Goal: Transaction & Acquisition: Download file/media

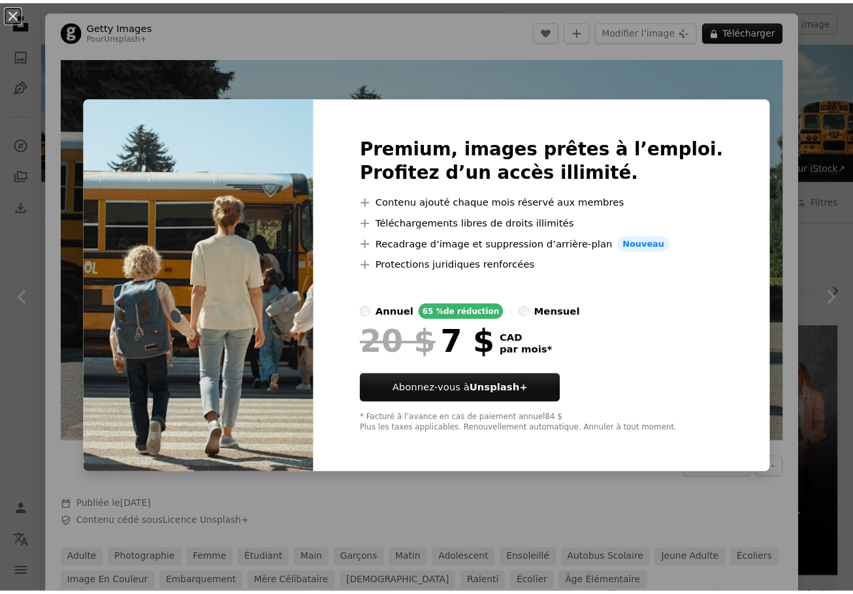
scroll to position [261, 0]
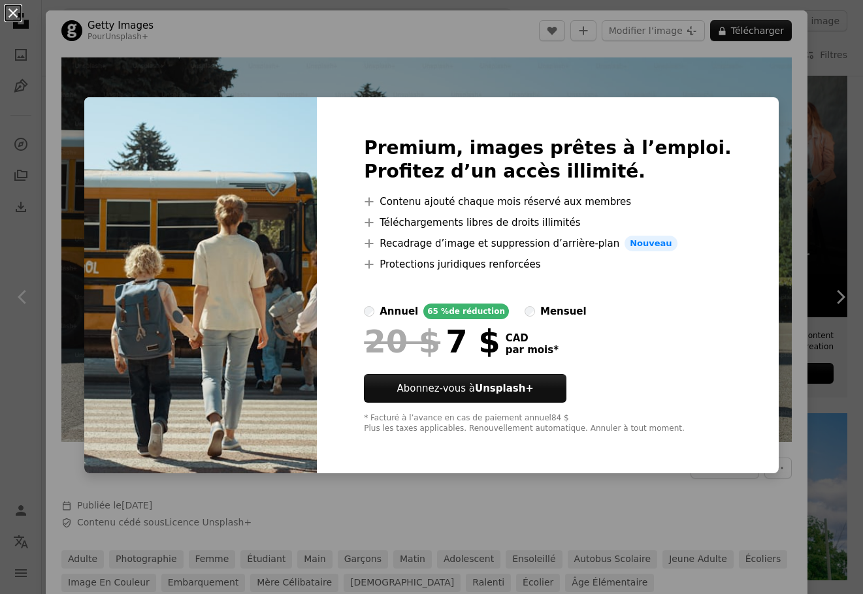
click at [15, 15] on button "An X shape" at bounding box center [13, 13] width 16 height 16
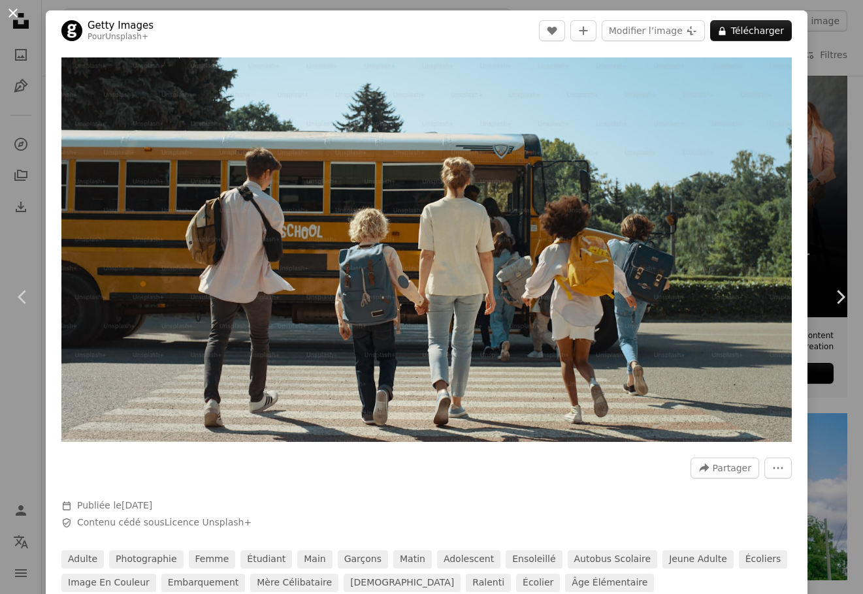
click at [11, 12] on button "An X shape" at bounding box center [13, 13] width 16 height 16
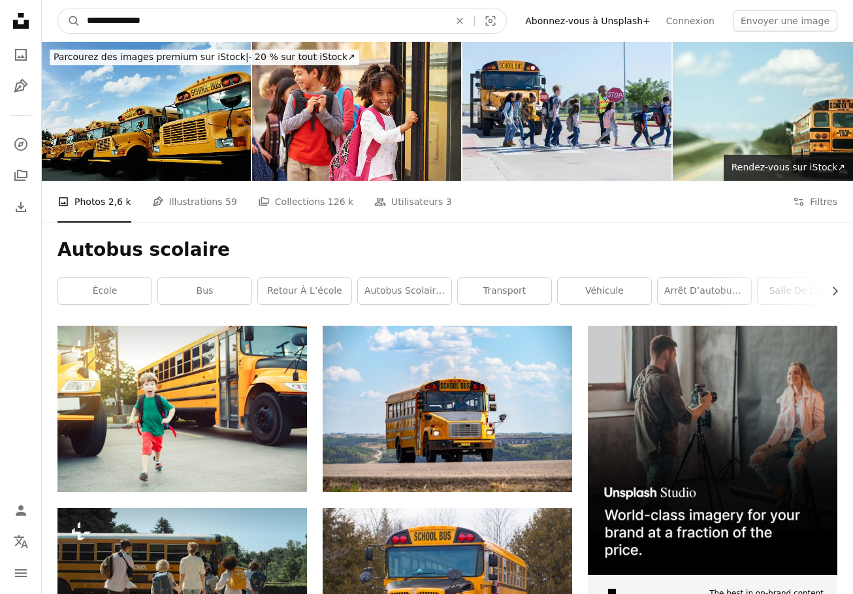
click at [175, 23] on input "**********" at bounding box center [262, 20] width 365 height 25
type input "**********"
click button "A magnifying glass" at bounding box center [69, 20] width 22 height 25
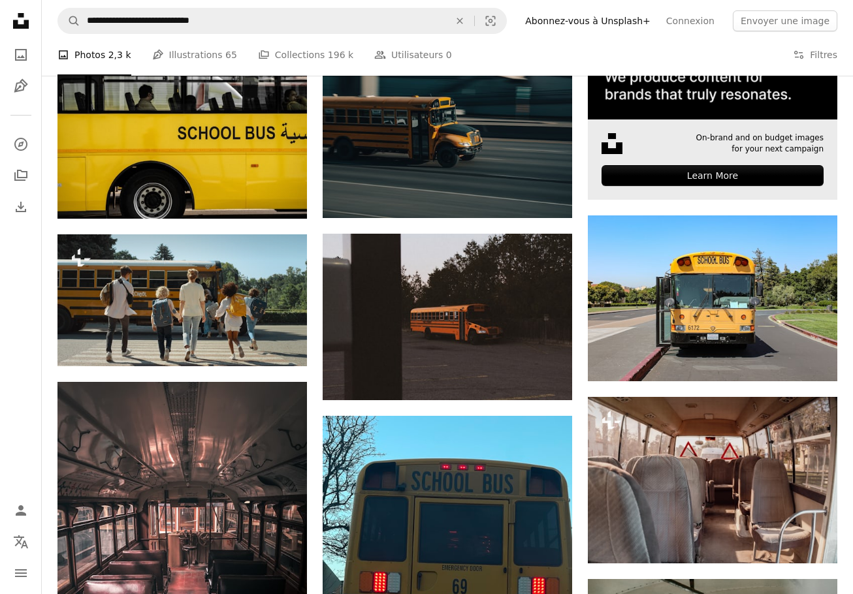
scroll to position [457, 0]
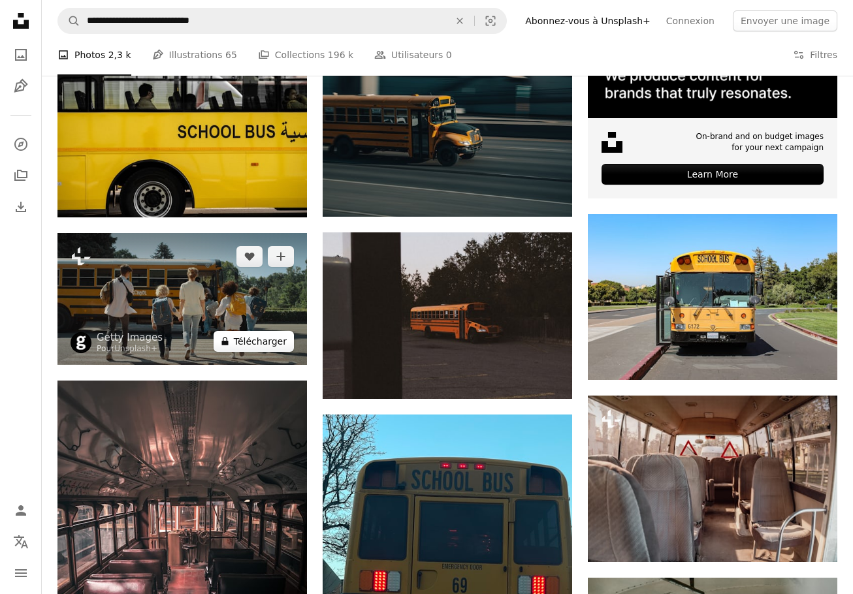
click at [264, 344] on button "A lock Télécharger" at bounding box center [254, 341] width 80 height 21
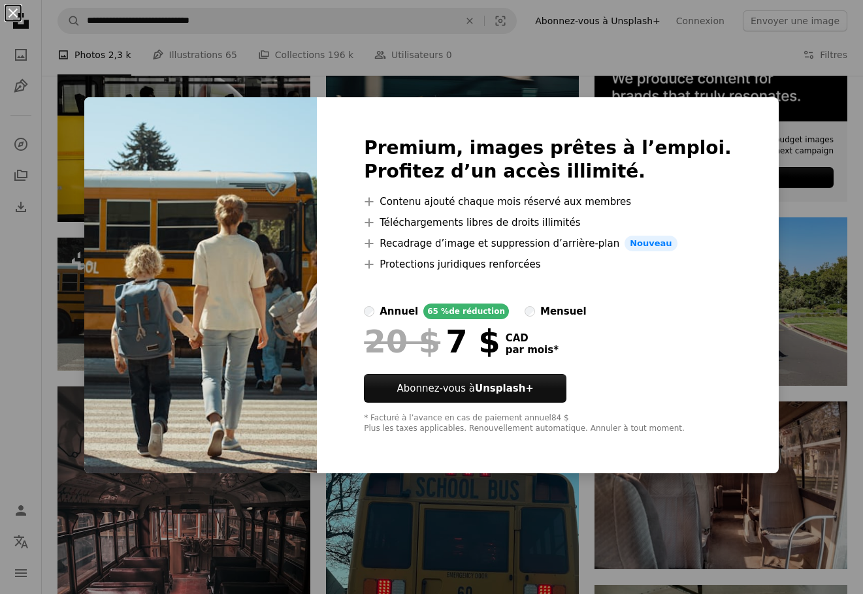
click at [13, 14] on button "An X shape" at bounding box center [13, 13] width 16 height 16
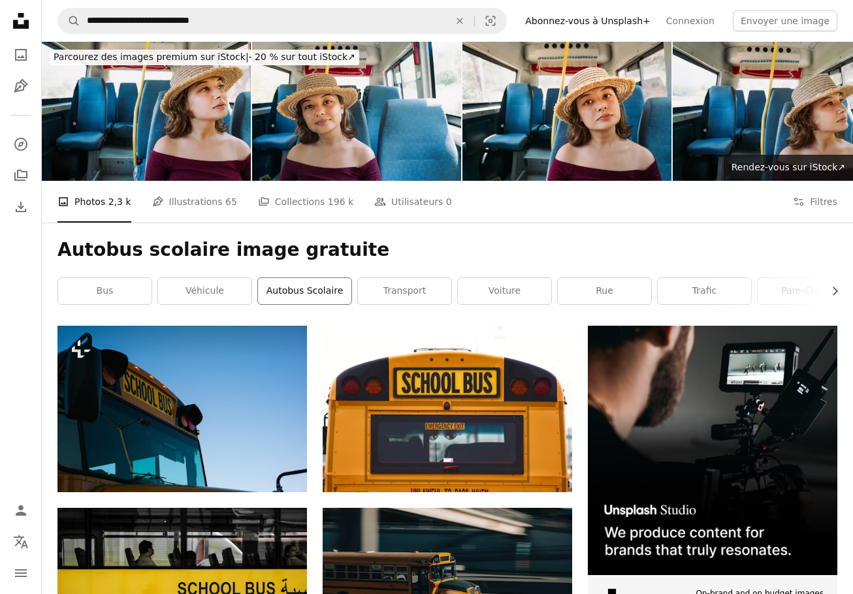
click at [283, 295] on link "autobus scolaire" at bounding box center [304, 291] width 93 height 26
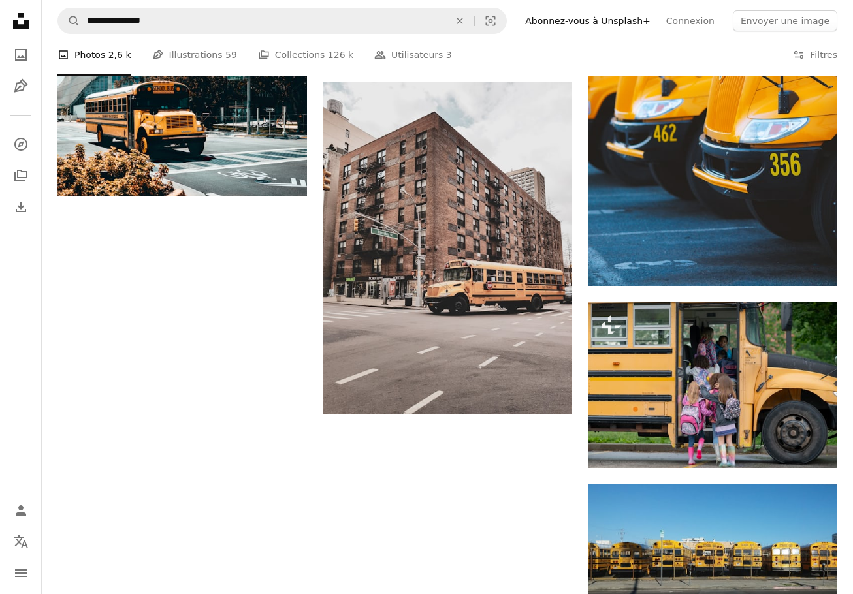
scroll to position [1502, 0]
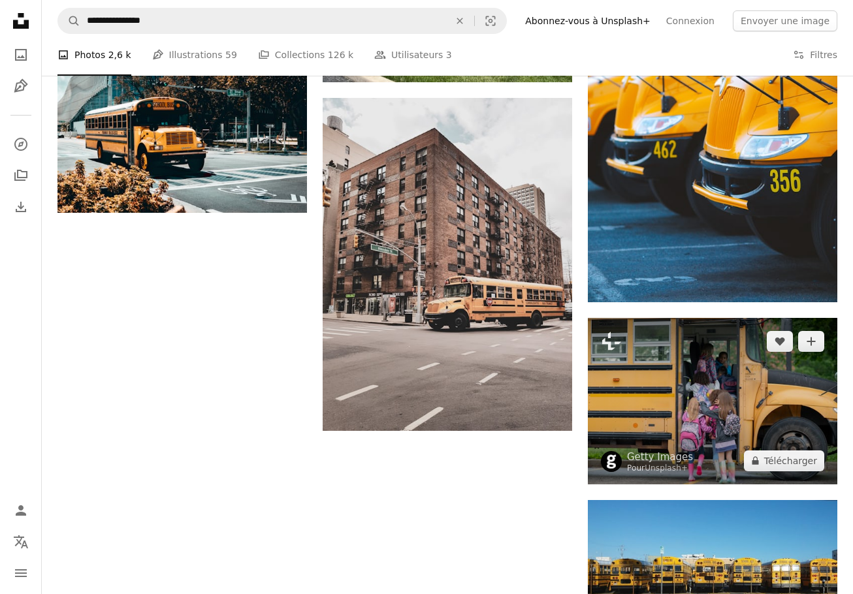
click at [705, 385] on img at bounding box center [713, 401] width 250 height 166
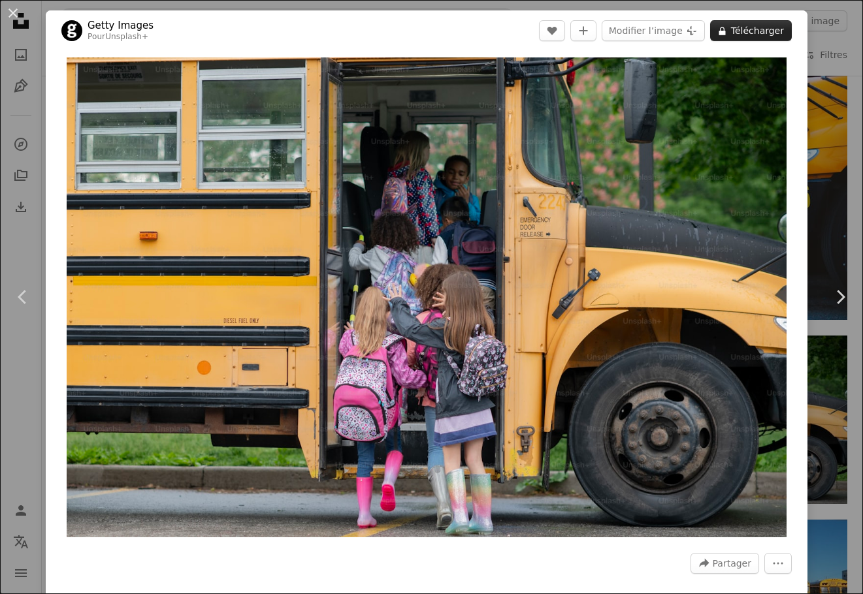
click at [744, 29] on button "A lock Télécharger" at bounding box center [751, 30] width 82 height 21
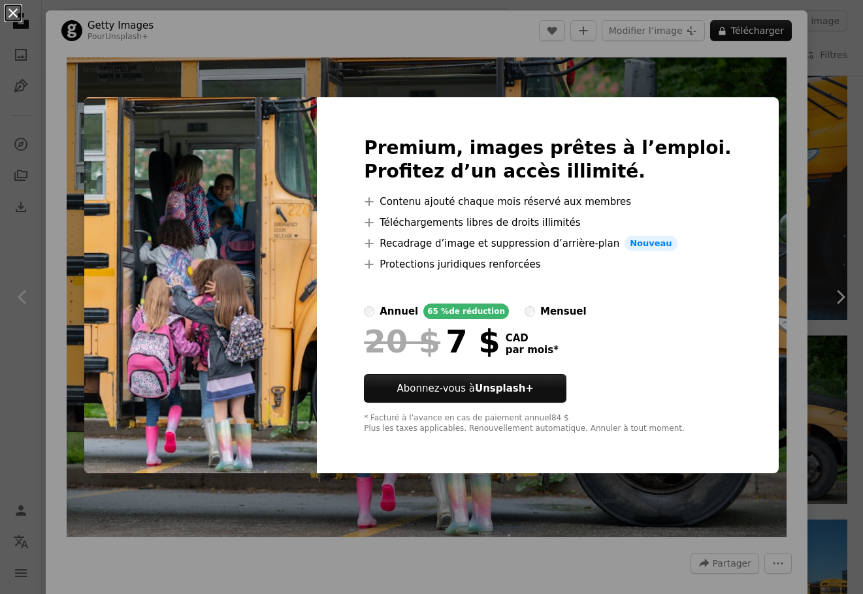
click at [13, 10] on button "An X shape" at bounding box center [13, 13] width 16 height 16
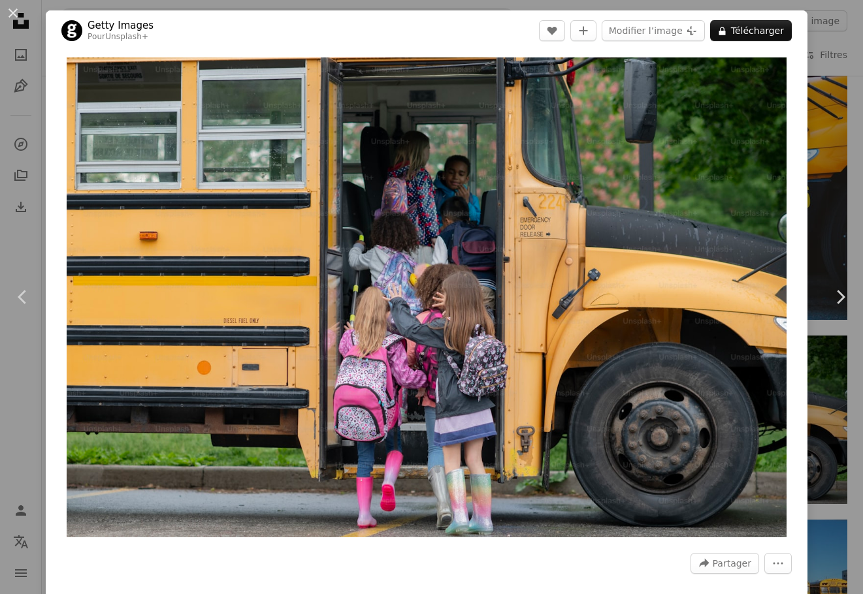
click at [13, 10] on button "An X shape" at bounding box center [13, 13] width 16 height 16
